Goal: Find specific page/section

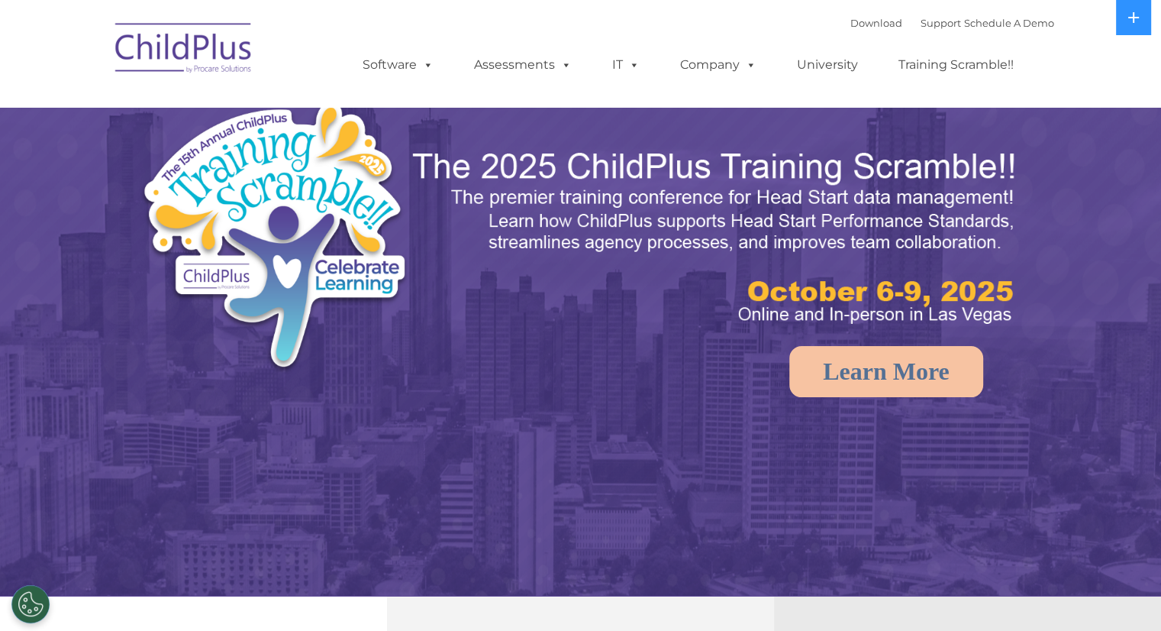
select select "MEDIUM"
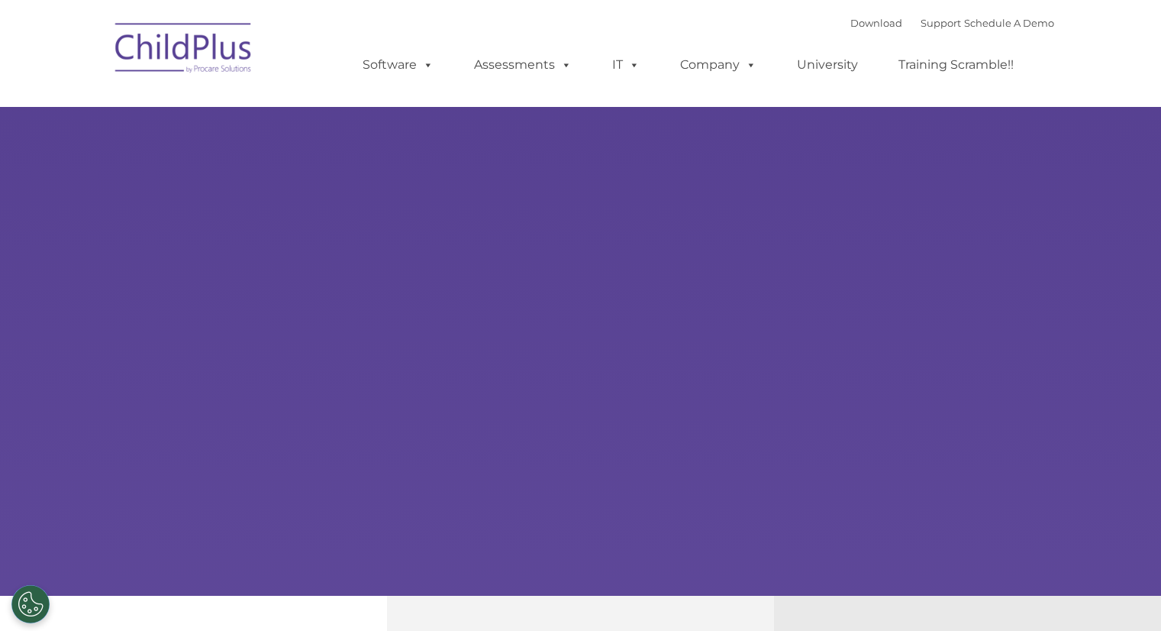
type input ""
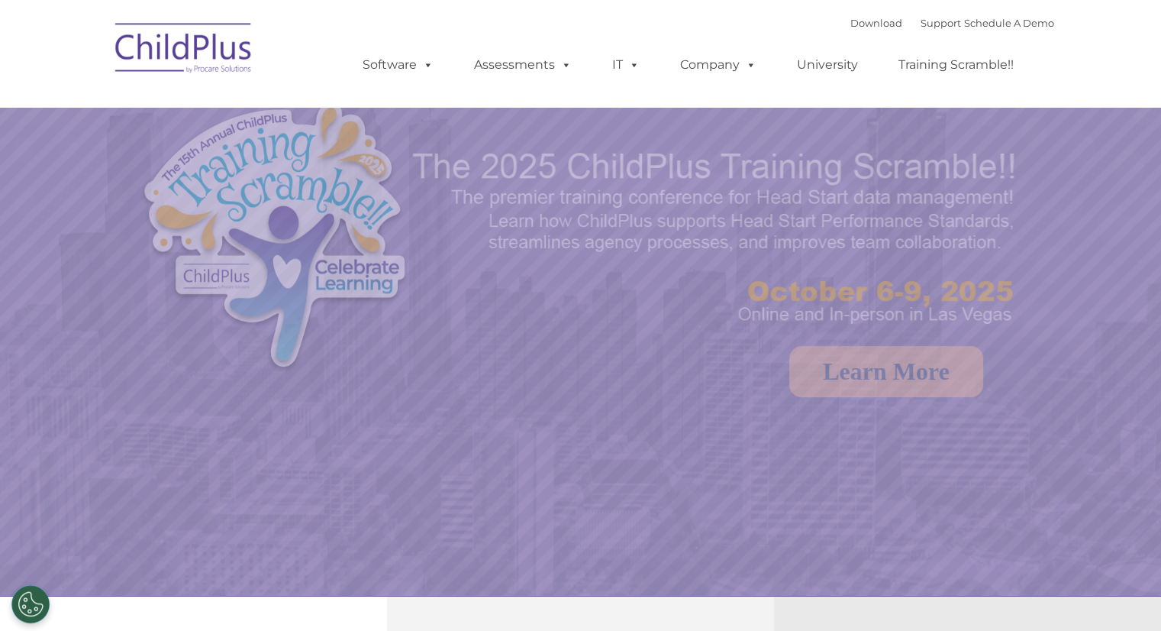
select select "MEDIUM"
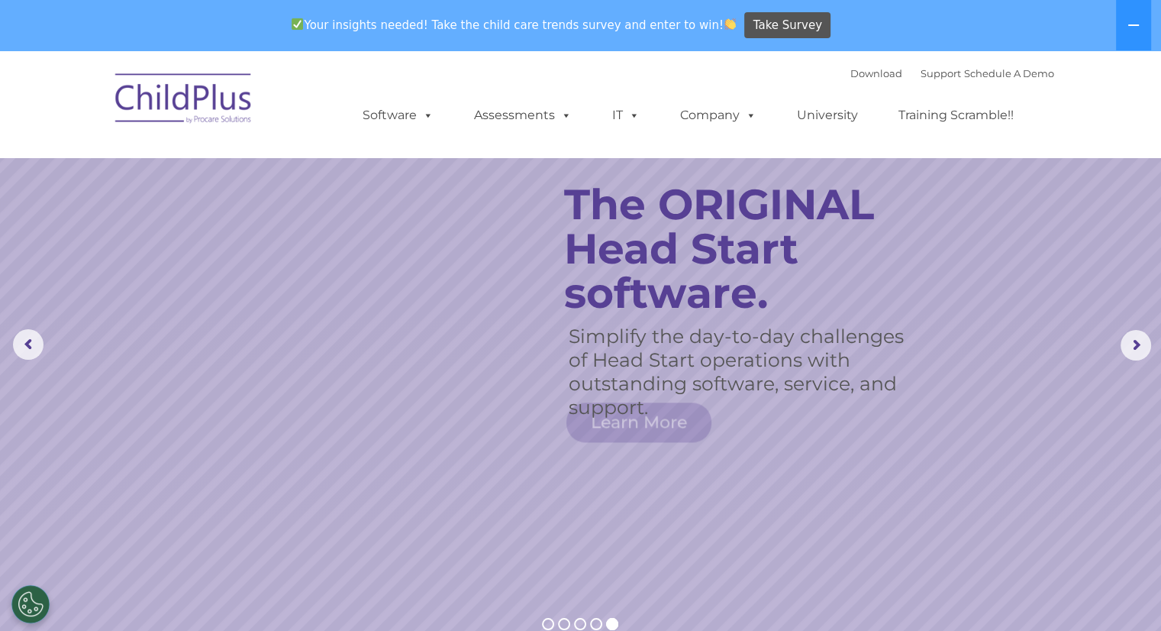
scroll to position [3, 0]
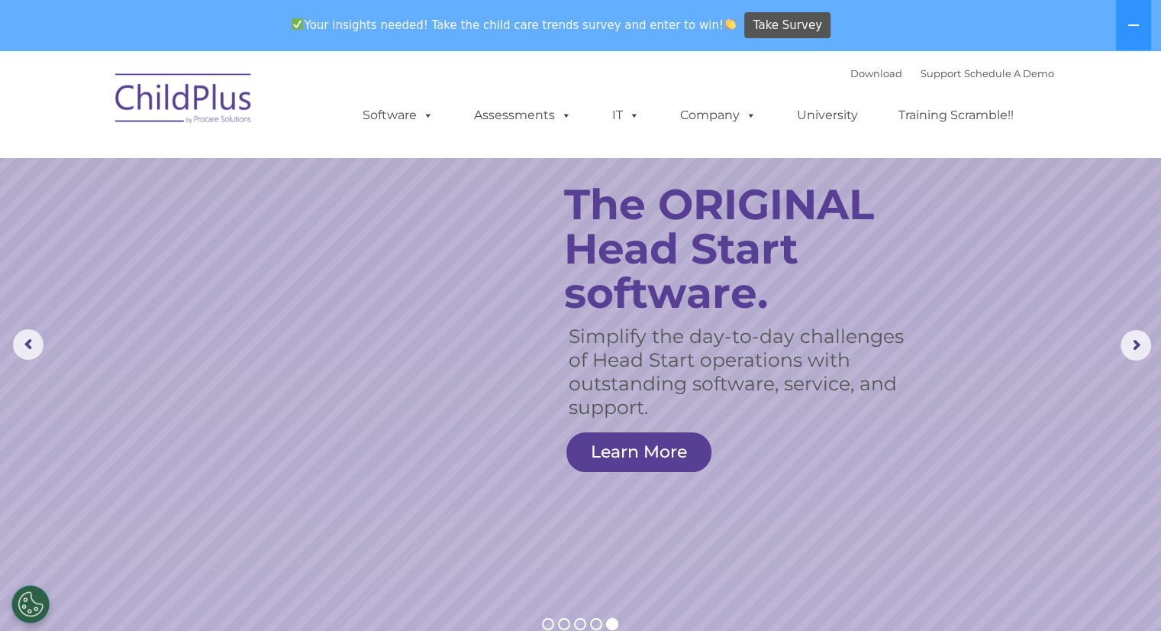
drag, startPoint x: 814, startPoint y: 3, endPoint x: 696, endPoint y: 69, distance: 135.3
click at [696, 69] on div "Download Support | Schedule A Demo  MENU MENU Software ChildPlus: The original…" at bounding box center [693, 104] width 722 height 84
